Goal: Use online tool/utility: Utilize a website feature to perform a specific function

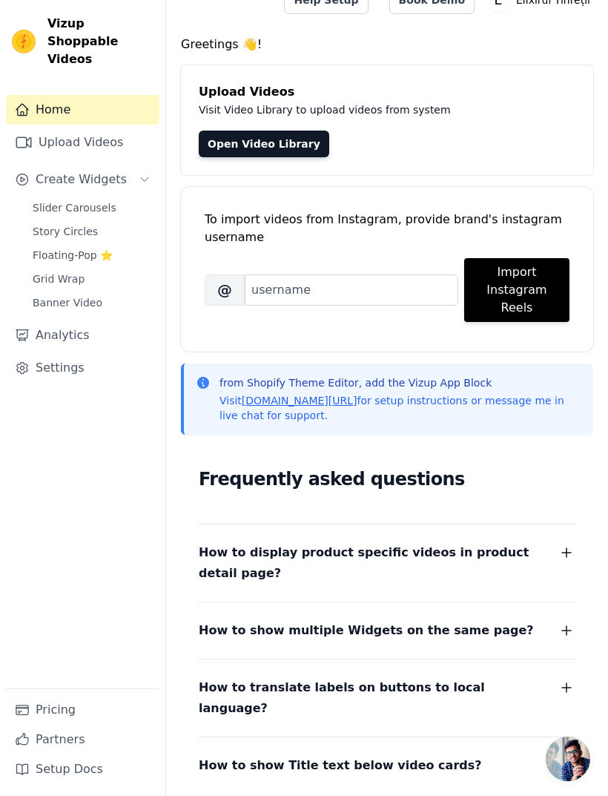
scroll to position [26, 0]
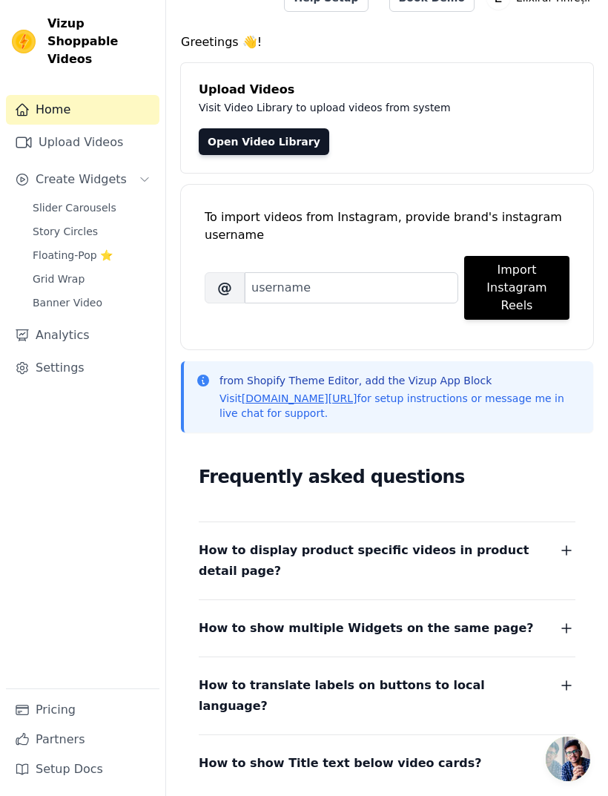
click at [104, 200] on span "Slider Carousels" at bounding box center [75, 207] width 84 height 15
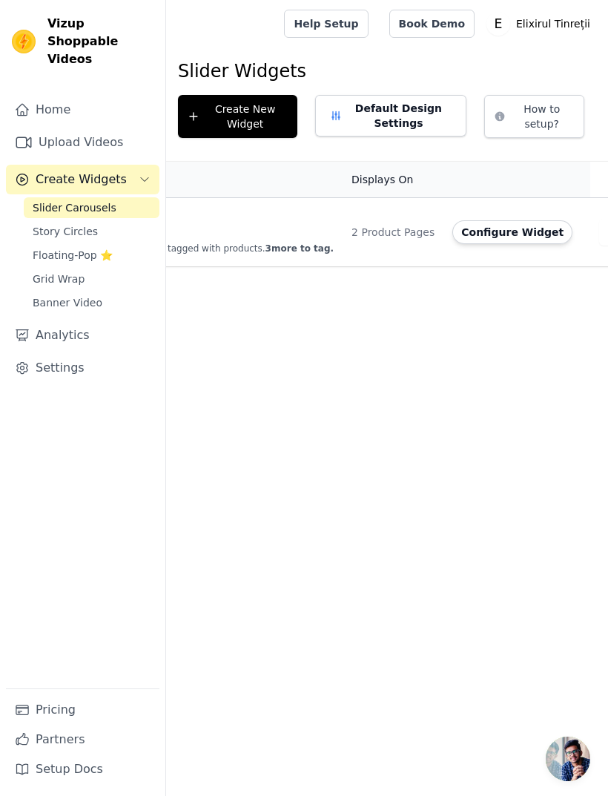
scroll to position [0, 106]
click at [494, 232] on button "Configure Widget" at bounding box center [508, 232] width 120 height 24
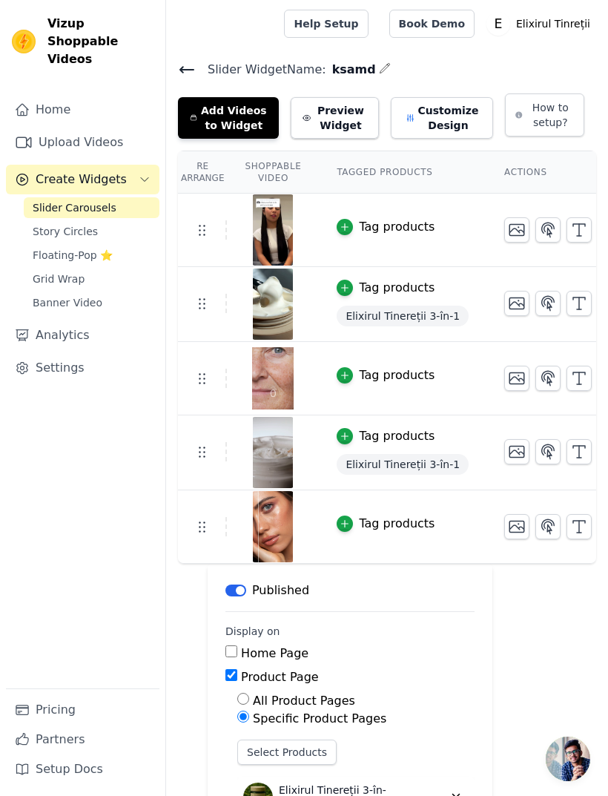
click at [344, 113] on button "Preview Widget" at bounding box center [335, 118] width 88 height 42
click at [455, 109] on button "Customize Design" at bounding box center [442, 118] width 102 height 42
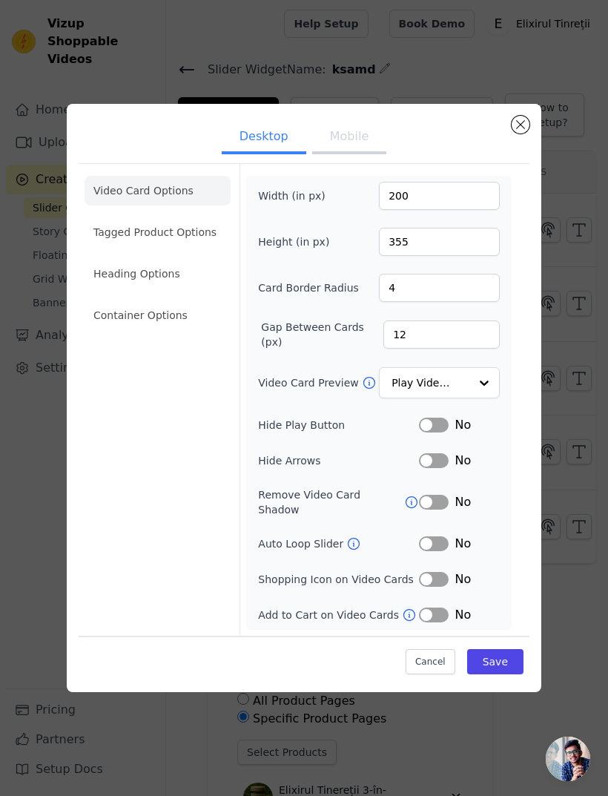
click at [361, 154] on button "Mobile" at bounding box center [349, 138] width 74 height 33
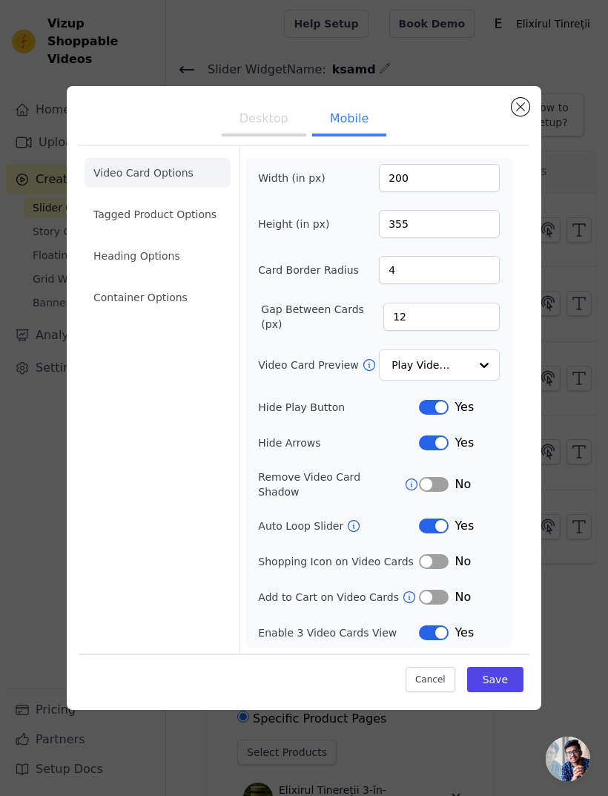
click at [446, 534] on button "Label" at bounding box center [434, 526] width 30 height 15
click at [162, 312] on li "Container Options" at bounding box center [158, 298] width 146 height 30
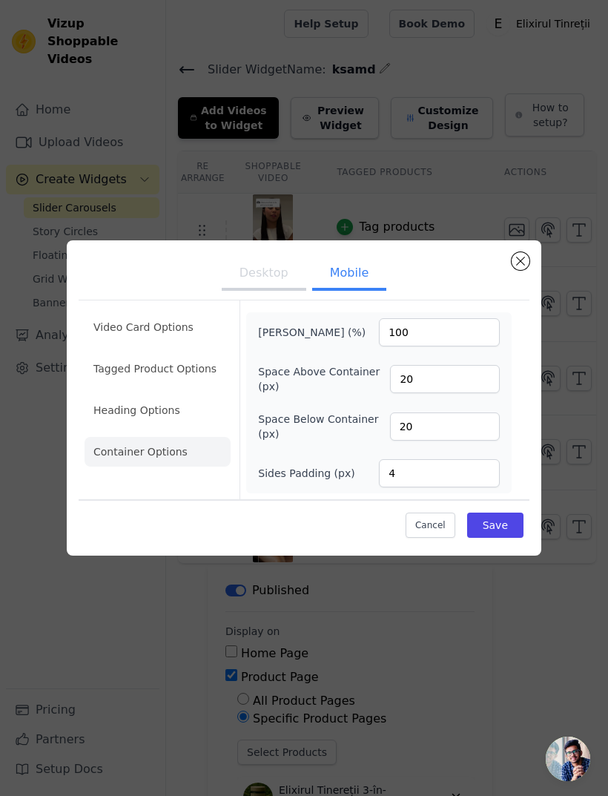
click at [497, 538] on button "Save" at bounding box center [495, 525] width 56 height 25
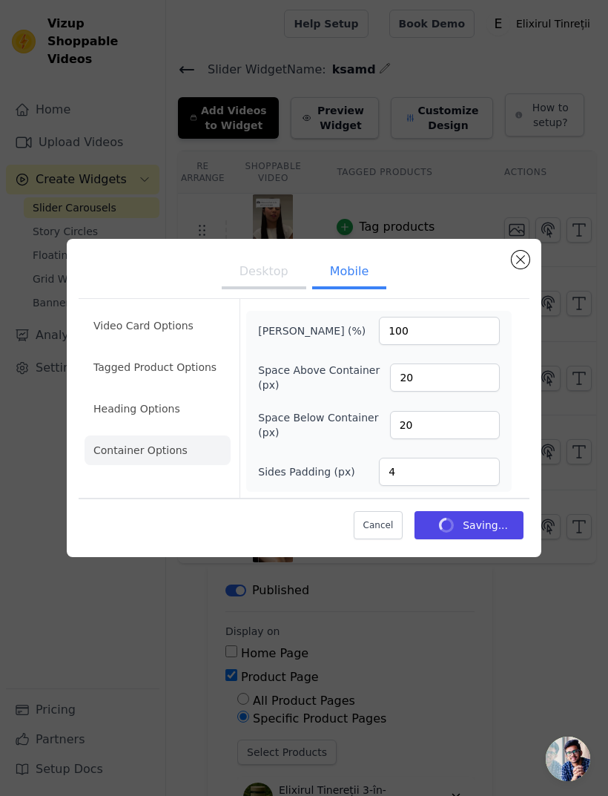
click at [151, 341] on li "Video Card Options" at bounding box center [158, 326] width 146 height 30
